Goal: Information Seeking & Learning: Learn about a topic

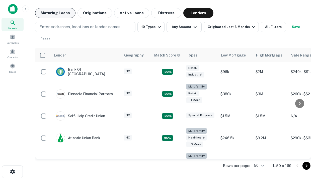
click at [55, 13] on button "Maturing Loans" at bounding box center [55, 13] width 40 height 10
